Goal: Task Accomplishment & Management: Use online tool/utility

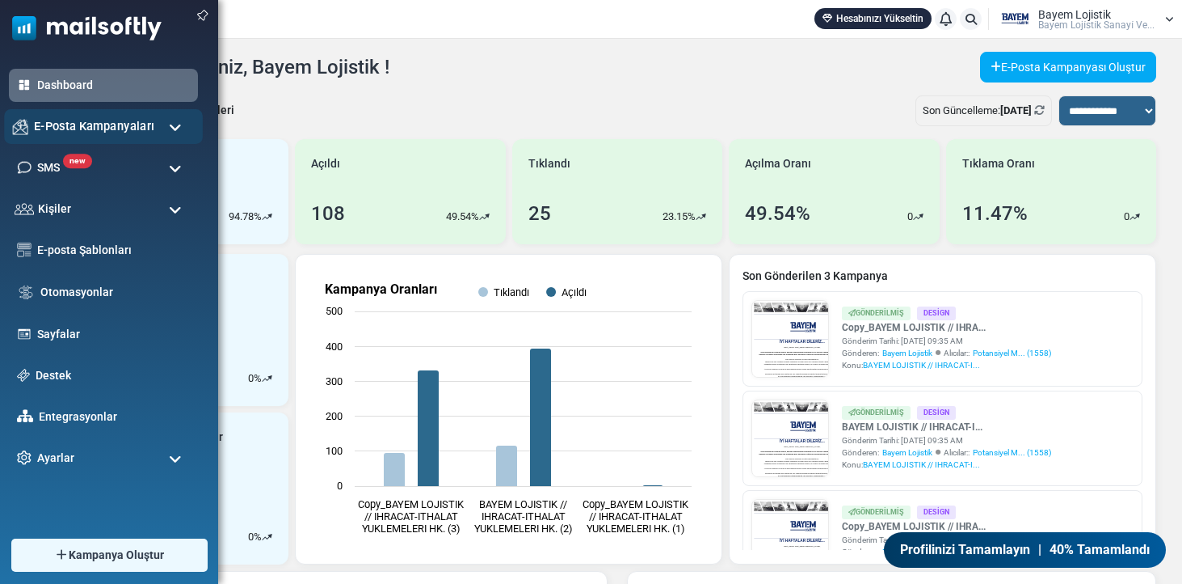
click at [77, 133] on span "E-Posta Kampanyaları" at bounding box center [94, 126] width 120 height 18
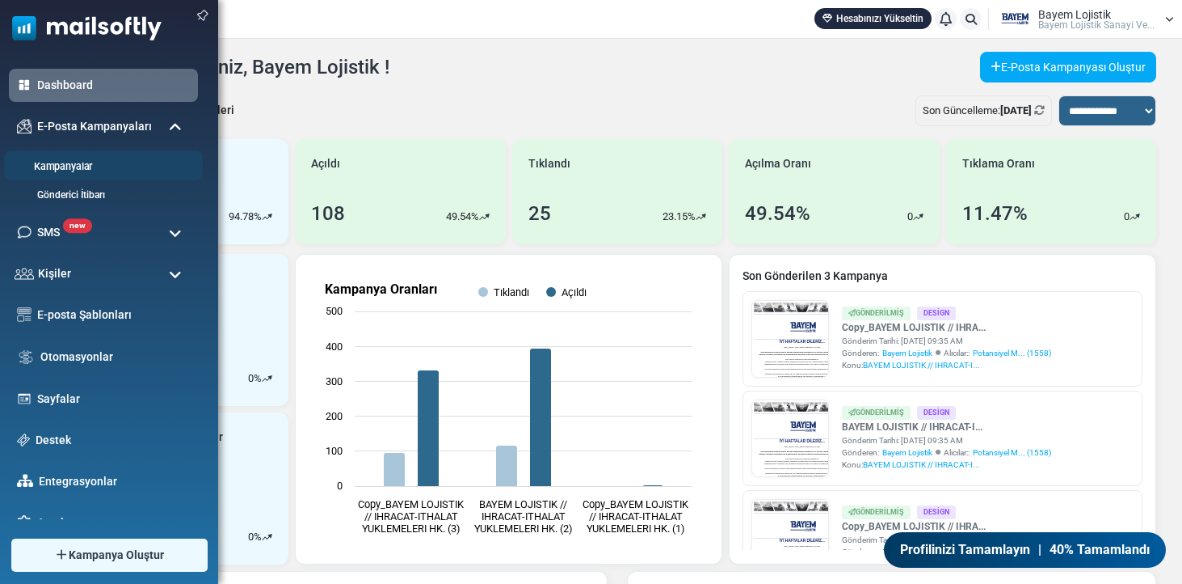
click at [70, 170] on link "Kampanyalar" at bounding box center [101, 166] width 194 height 15
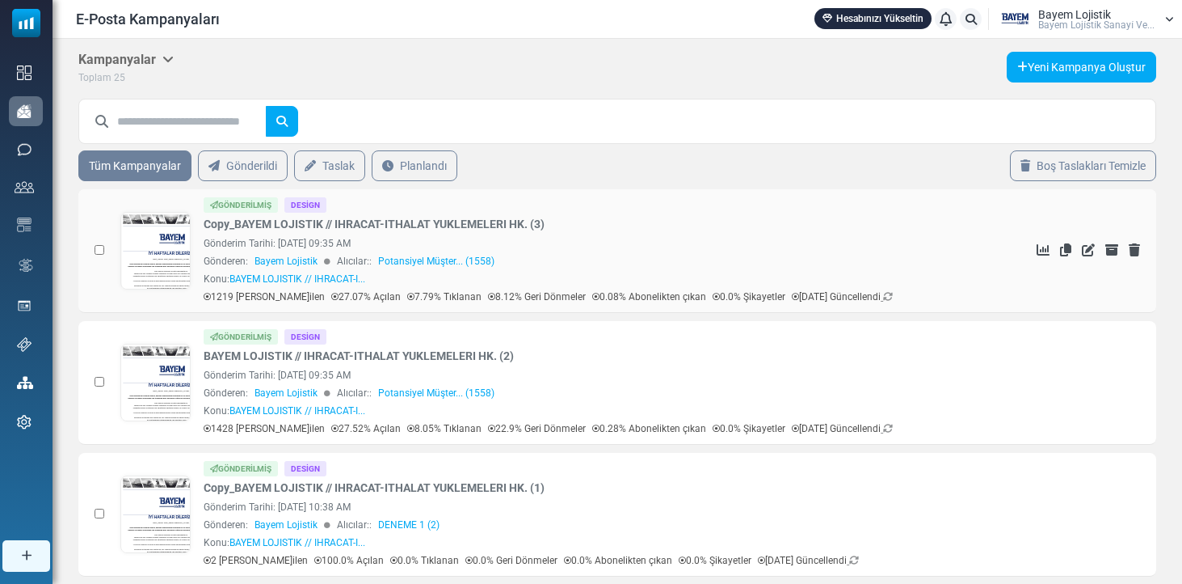
click at [148, 239] on link at bounding box center [156, 296] width 70 height 166
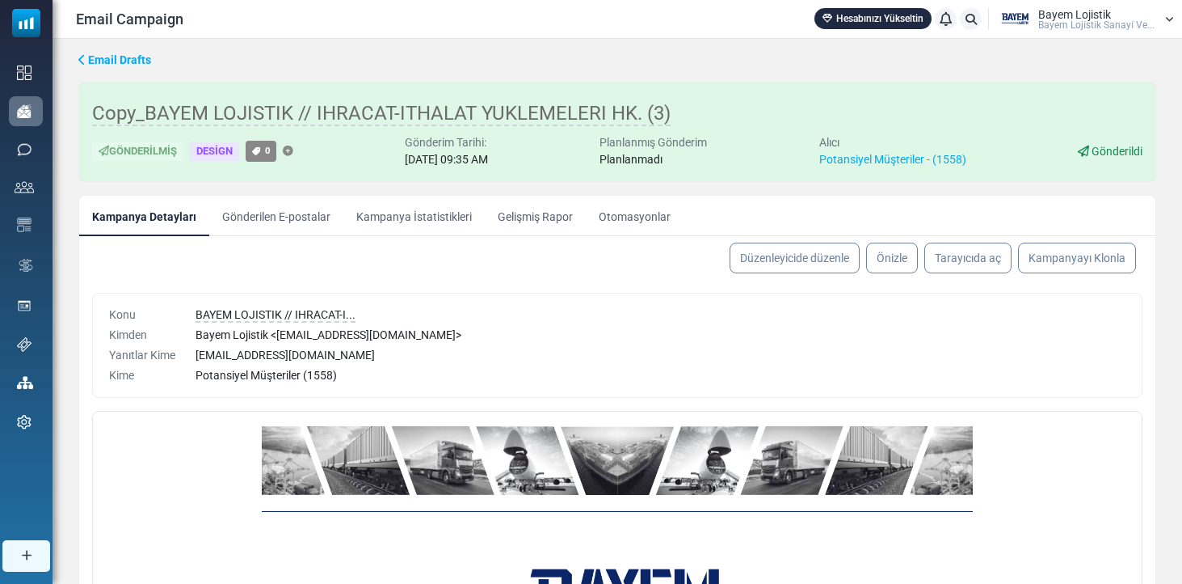
click at [444, 217] on link "Kampanya İstatistikleri" at bounding box center [414, 216] width 141 height 40
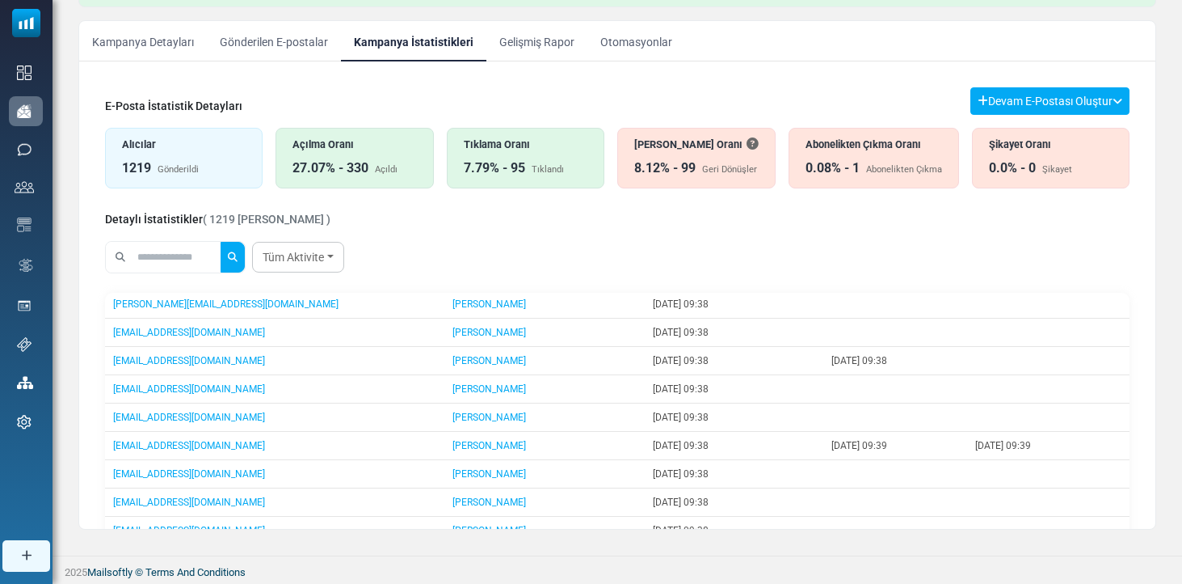
scroll to position [417, 0]
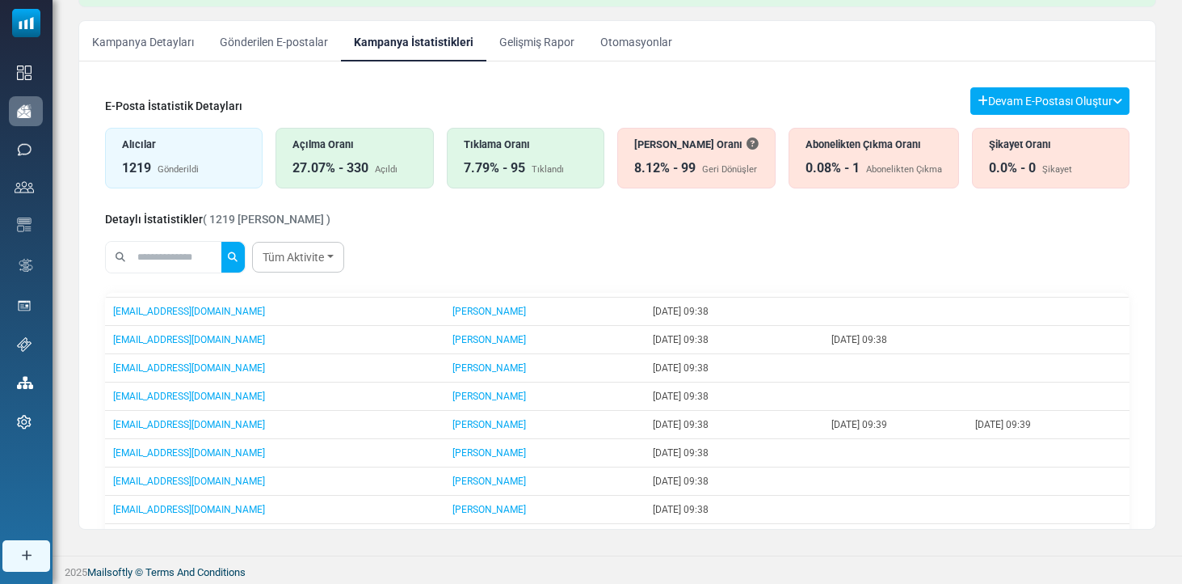
click at [177, 253] on input "text" at bounding box center [177, 257] width 87 height 31
click at [243, 257] on button "submit" at bounding box center [233, 257] width 24 height 31
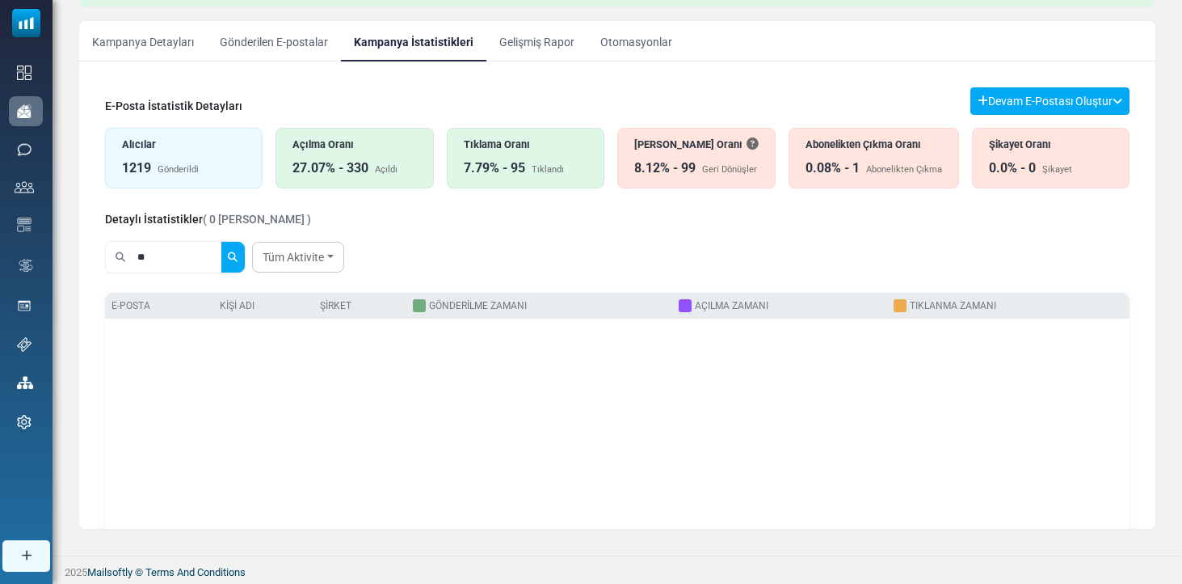
type input "*"
click at [243, 257] on button "submit" at bounding box center [233, 257] width 24 height 31
type input "*"
click at [640, 155] on div "Geri Dönüş Oranı 8.12% - 99 Geri Dönüşler" at bounding box center [697, 158] width 158 height 61
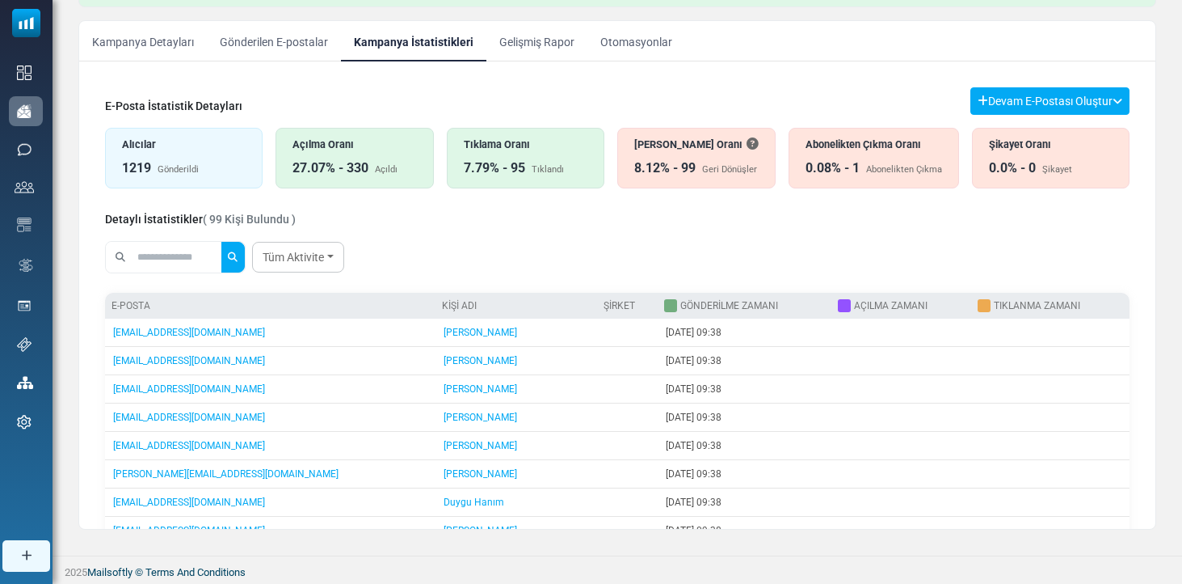
click at [170, 260] on input "text" at bounding box center [177, 257] width 87 height 31
type input "****"
click at [243, 257] on button "submit" at bounding box center [233, 257] width 24 height 31
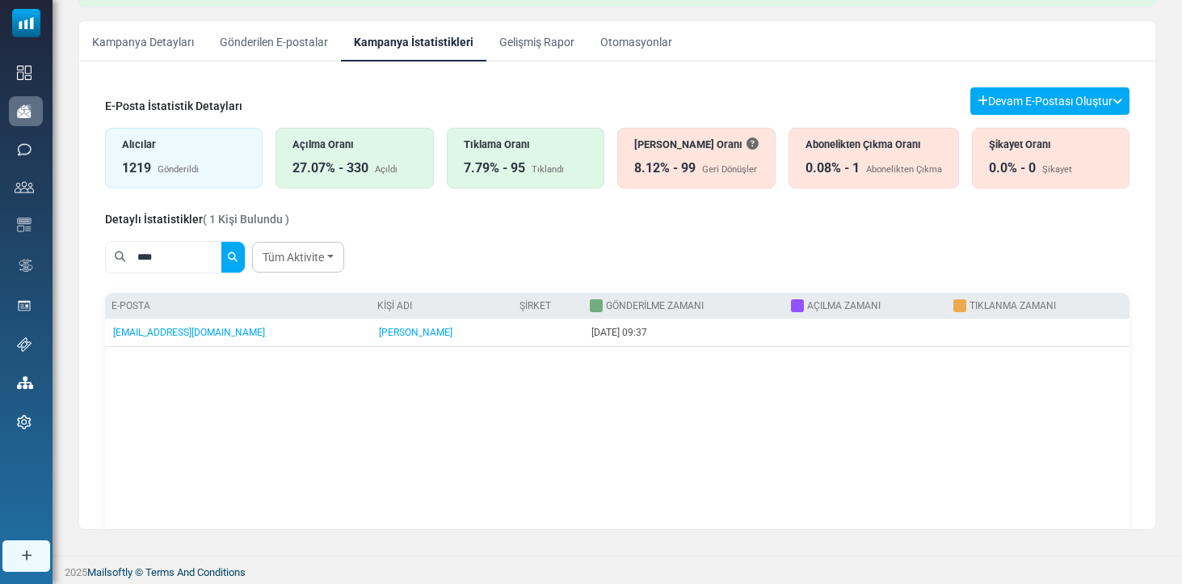
drag, startPoint x: 144, startPoint y: 258, endPoint x: 129, endPoint y: 256, distance: 14.6
click at [129, 256] on div "****" at bounding box center [175, 257] width 139 height 31
drag, startPoint x: 166, startPoint y: 255, endPoint x: 110, endPoint y: 251, distance: 56.7
click at [110, 251] on div "****" at bounding box center [175, 257] width 139 height 31
click at [243, 257] on button "submit" at bounding box center [233, 257] width 24 height 31
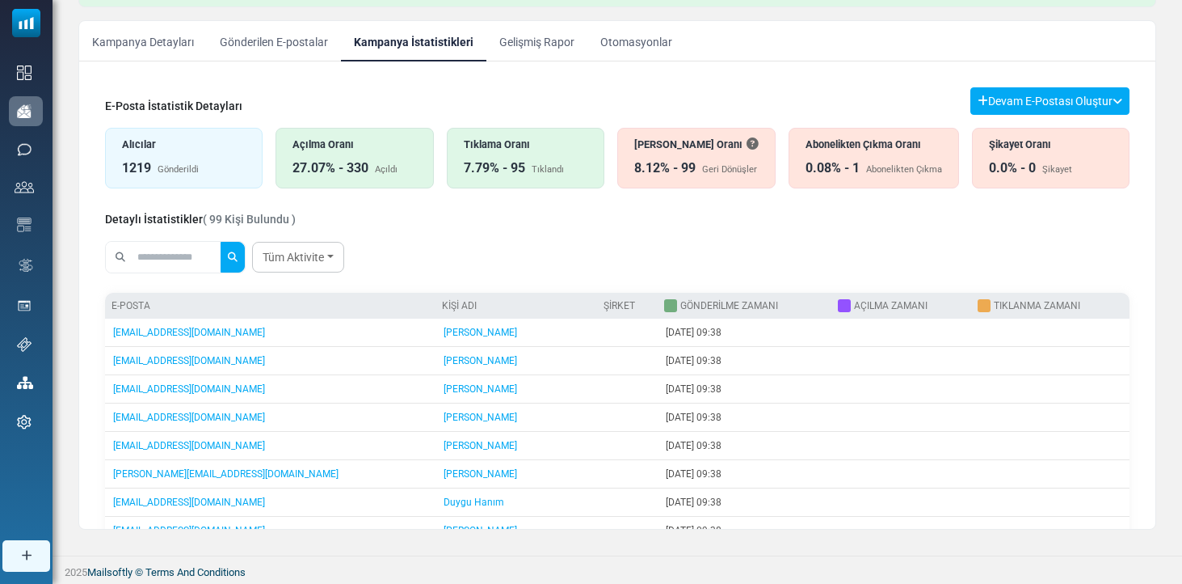
click at [877, 155] on div "Abonelikten Çıkma Oranı 0.08% - 1 Abonelikten Çıkma" at bounding box center [874, 158] width 171 height 61
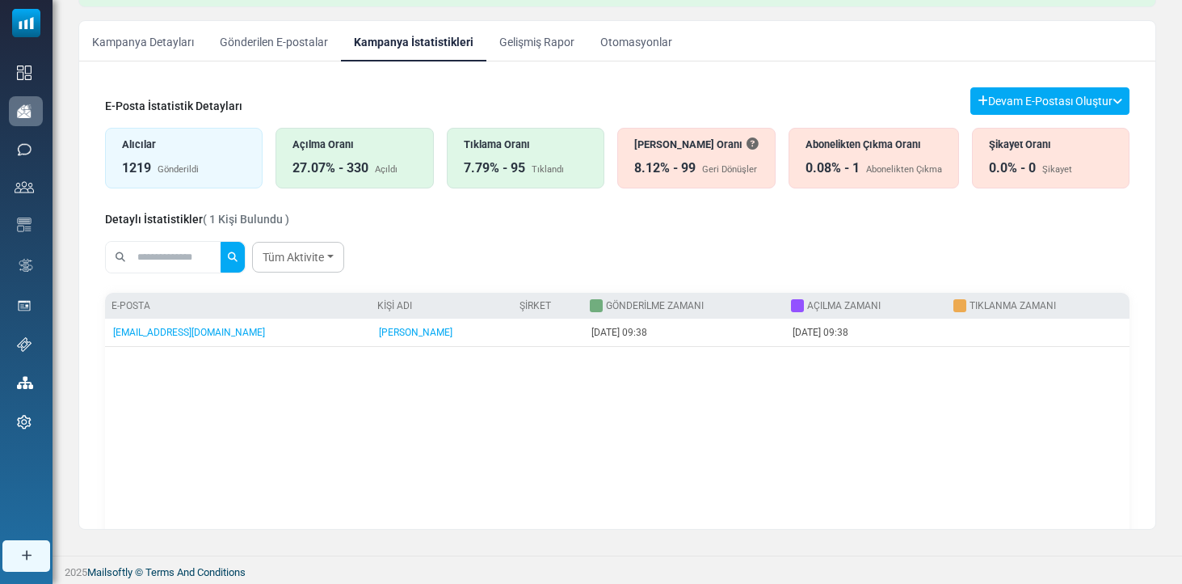
click at [676, 147] on div "Geri Dönüş Oranı" at bounding box center [696, 144] width 124 height 15
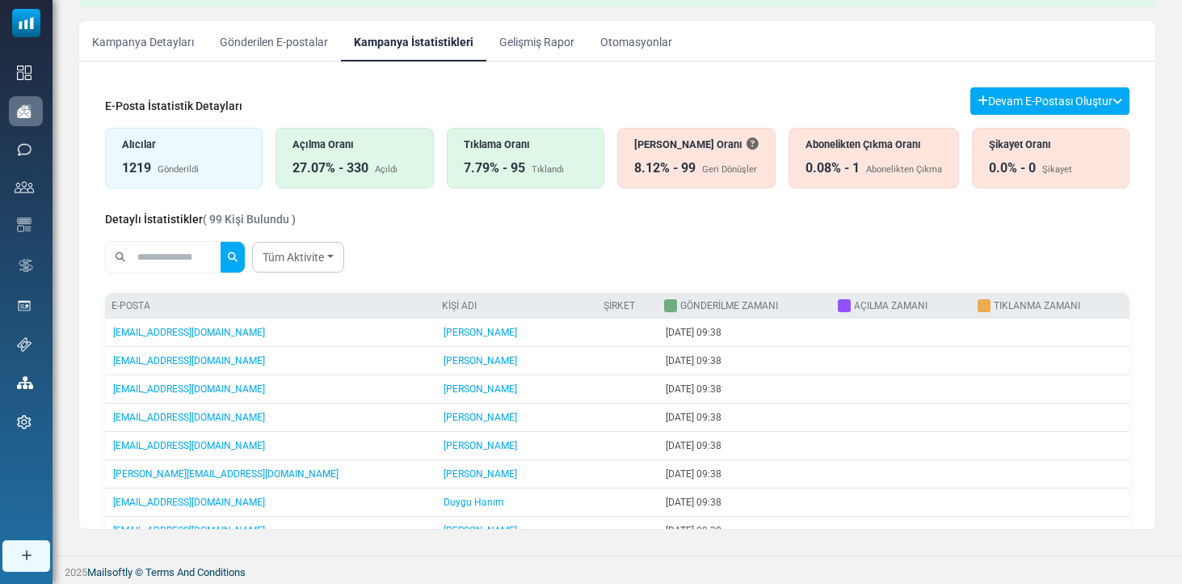
click at [538, 160] on div "7.79% - 95 Tıklandı" at bounding box center [526, 167] width 124 height 19
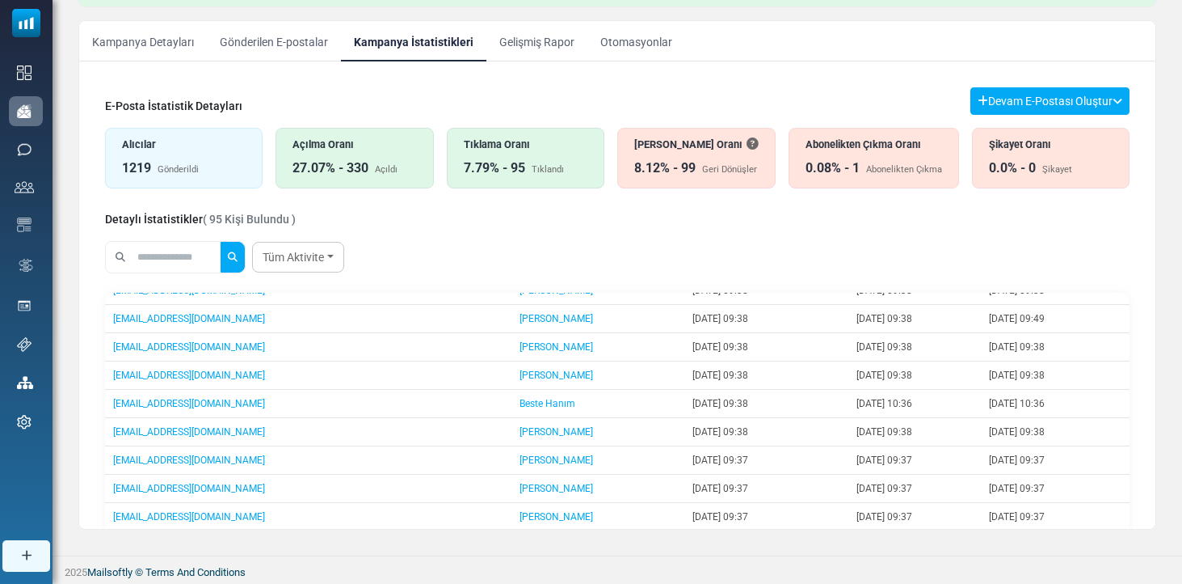
scroll to position [420, 0]
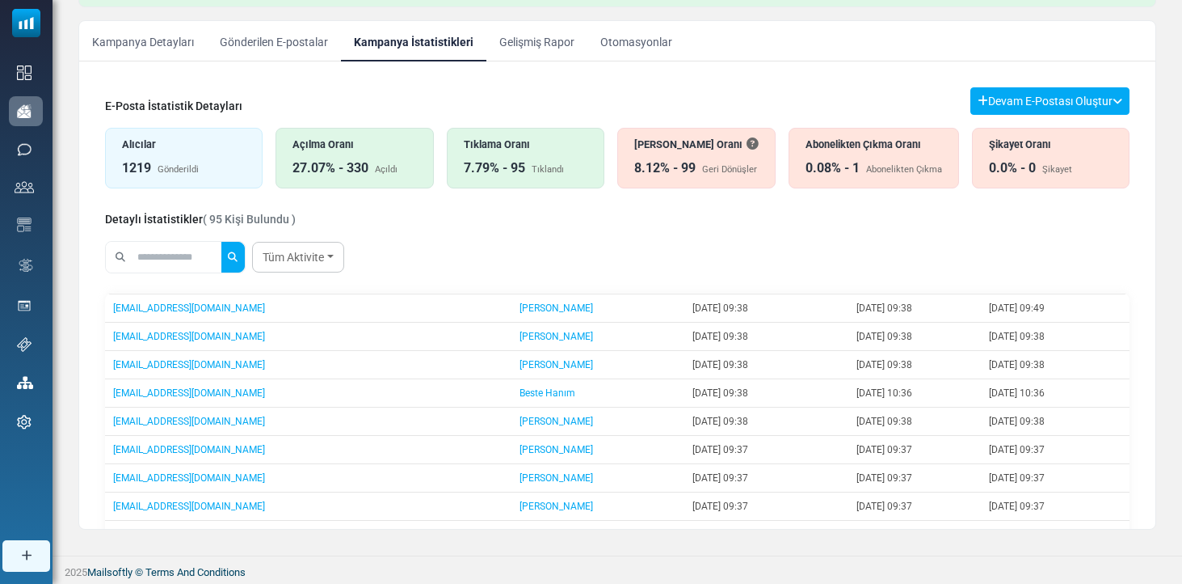
click at [191, 257] on input "text" at bounding box center [177, 257] width 87 height 31
type input "***"
click at [243, 257] on button "submit" at bounding box center [233, 257] width 24 height 31
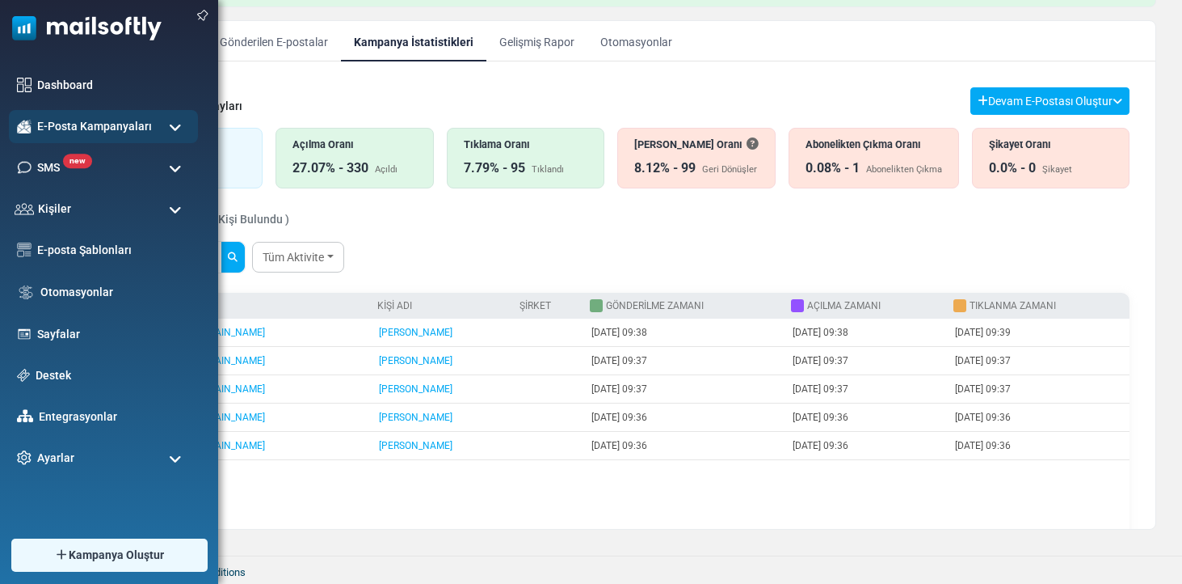
drag, startPoint x: 187, startPoint y: 259, endPoint x: 0, endPoint y: 241, distance: 187.6
click at [5, 241] on body "Mailsoftly Hesabınızı Yükseltin Bildirimler Bayem Lojistik Bayem Loji̇sti̇k San…" at bounding box center [591, 204] width 1182 height 758
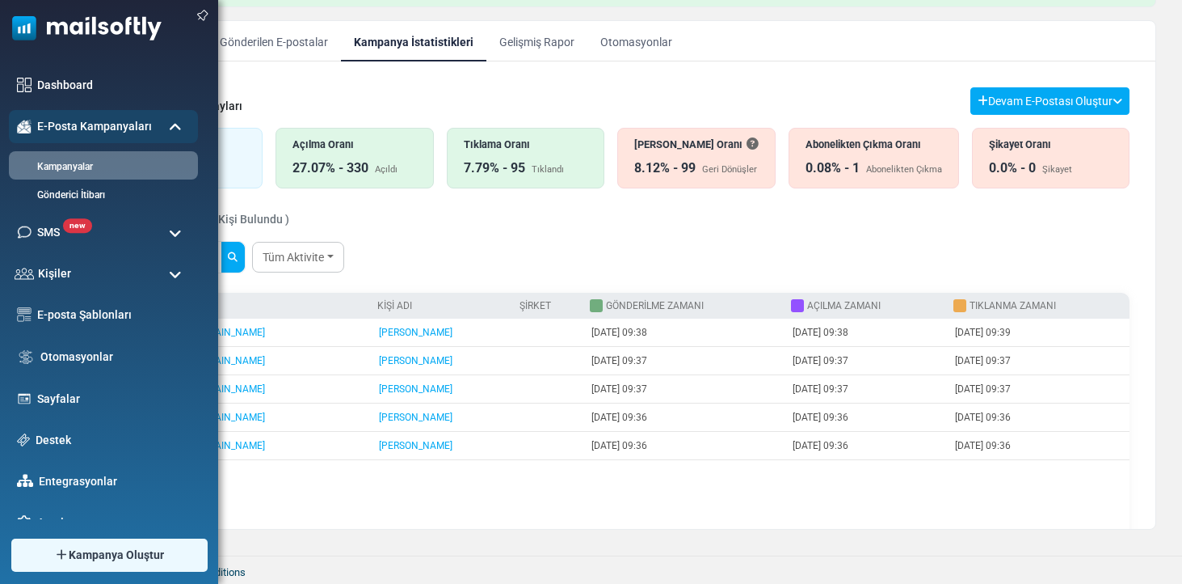
click at [243, 257] on button "submit" at bounding box center [233, 257] width 24 height 31
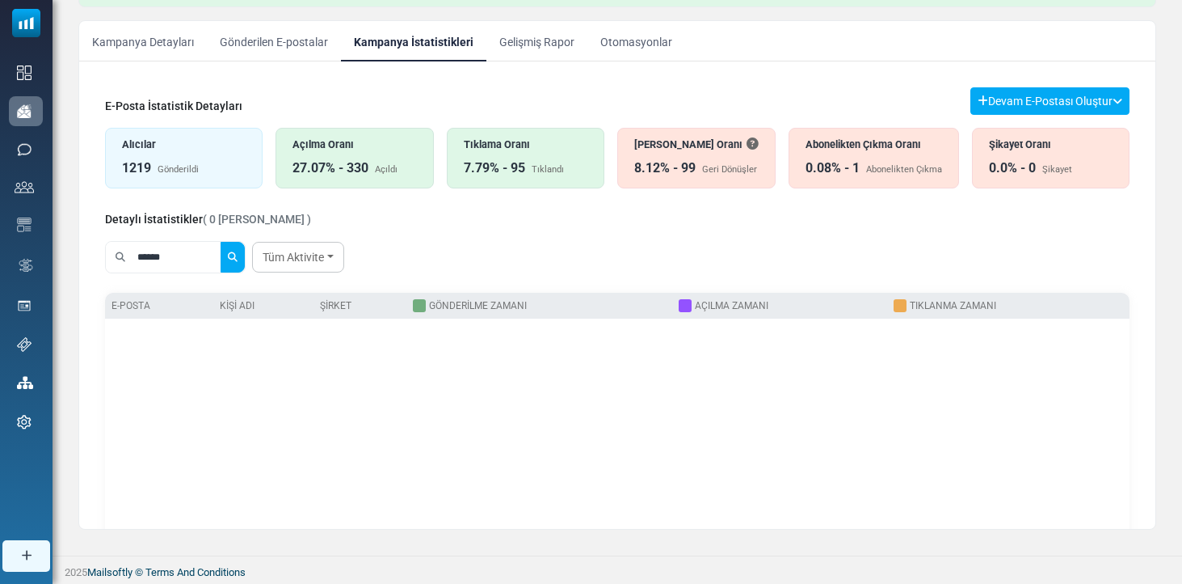
click at [313, 134] on div "Açılma Oranı 27.07% - 330 Açıldı" at bounding box center [355, 158] width 158 height 61
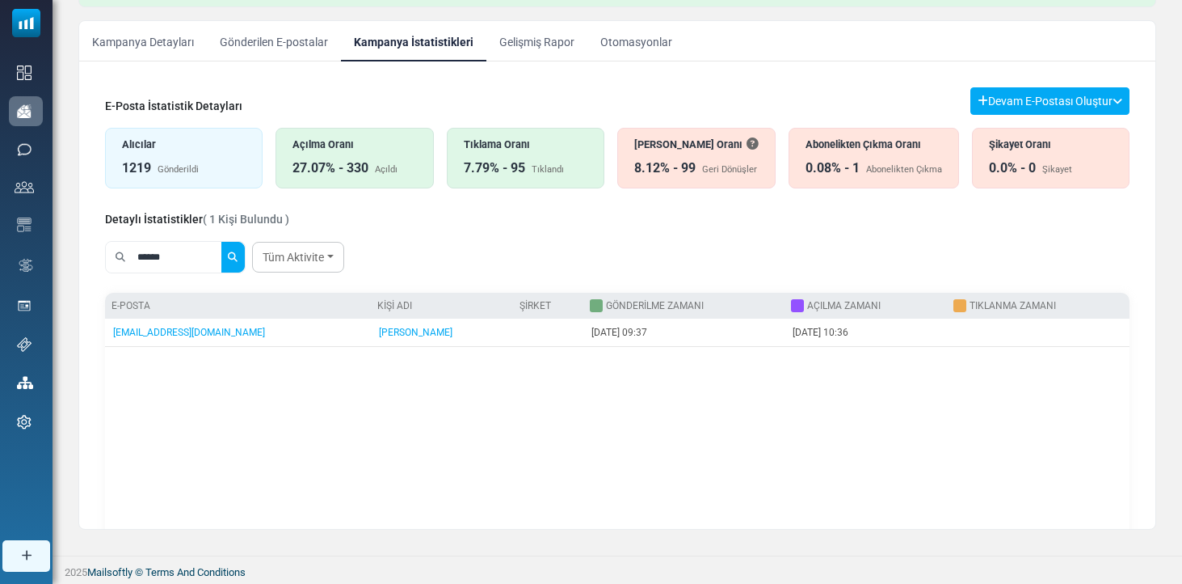
click at [188, 272] on input "******" at bounding box center [177, 257] width 87 height 31
drag, startPoint x: 173, startPoint y: 263, endPoint x: 141, endPoint y: 254, distance: 33.8
click at [141, 254] on input "******" at bounding box center [177, 257] width 87 height 31
type input "*"
type input "****"
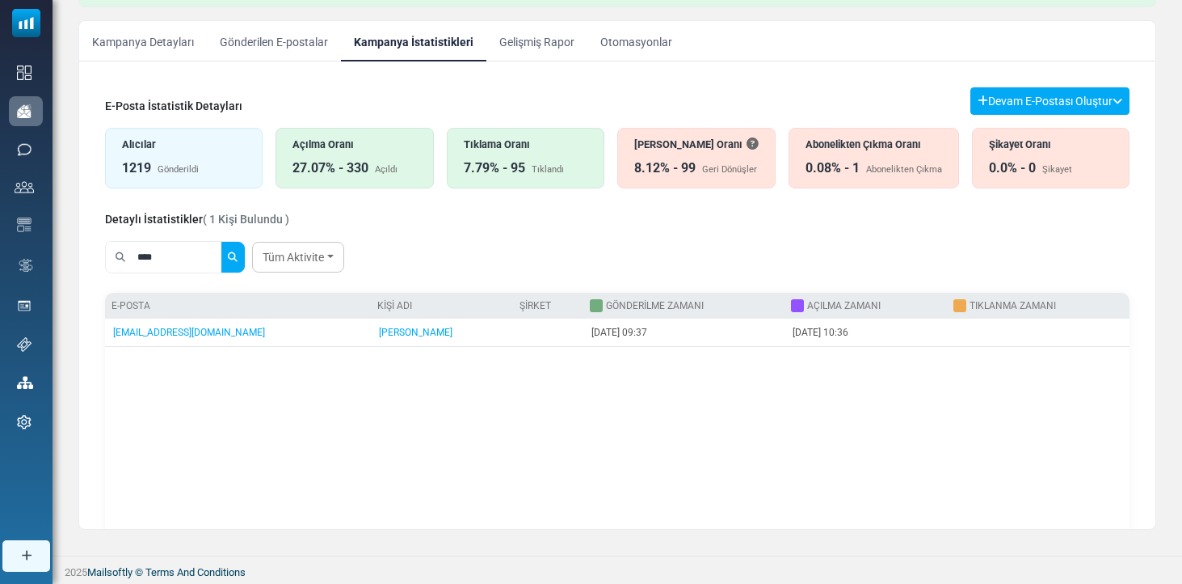
click at [243, 257] on button "submit" at bounding box center [233, 257] width 24 height 31
click at [204, 173] on div "1219 Gönderildi" at bounding box center [184, 167] width 124 height 19
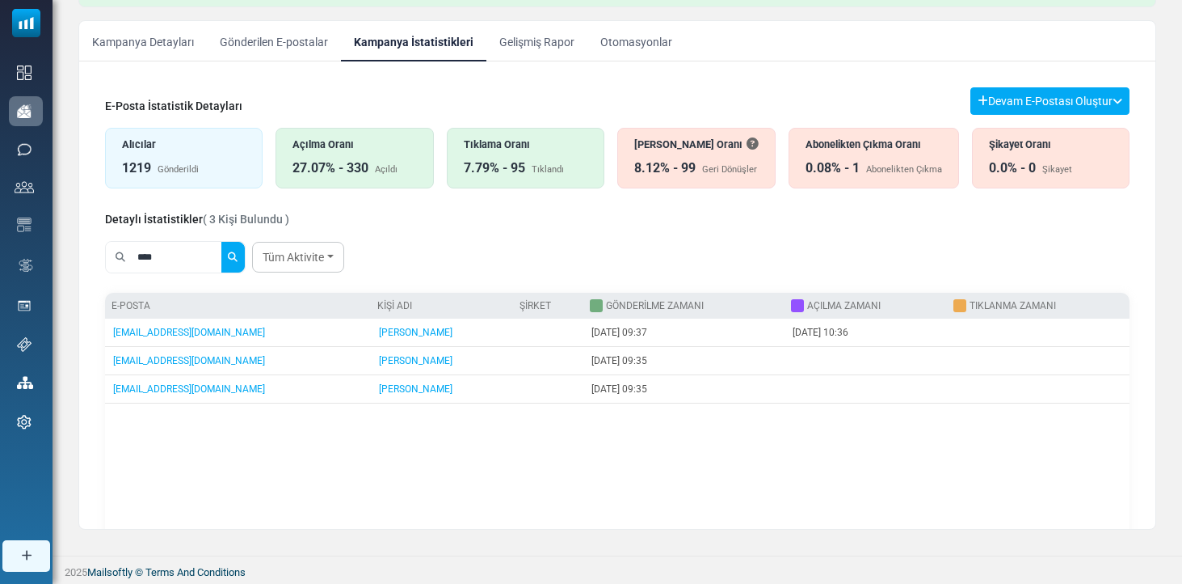
drag, startPoint x: 113, startPoint y: 253, endPoint x: 94, endPoint y: 254, distance: 19.4
click at [94, 254] on div "E-Posta İstatistik Detayları Devam E-Postası Oluştur Filtre Sonucundan Bir List…" at bounding box center [617, 357] width 1051 height 567
click at [243, 257] on button "submit" at bounding box center [233, 257] width 24 height 31
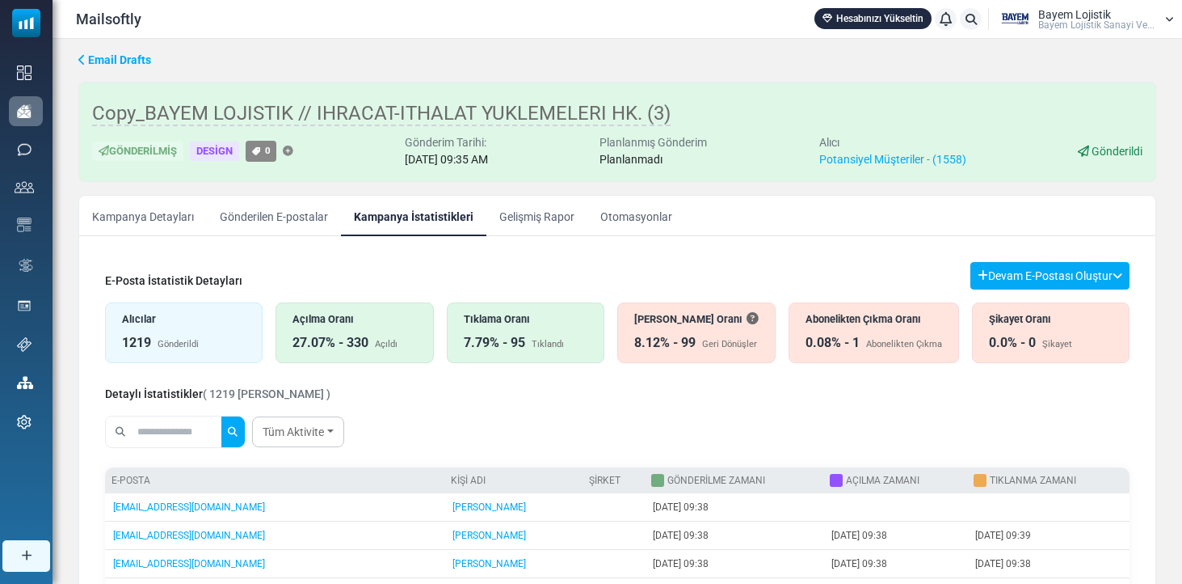
scroll to position [0, 0]
